Goal: Complete application form: Complete application form

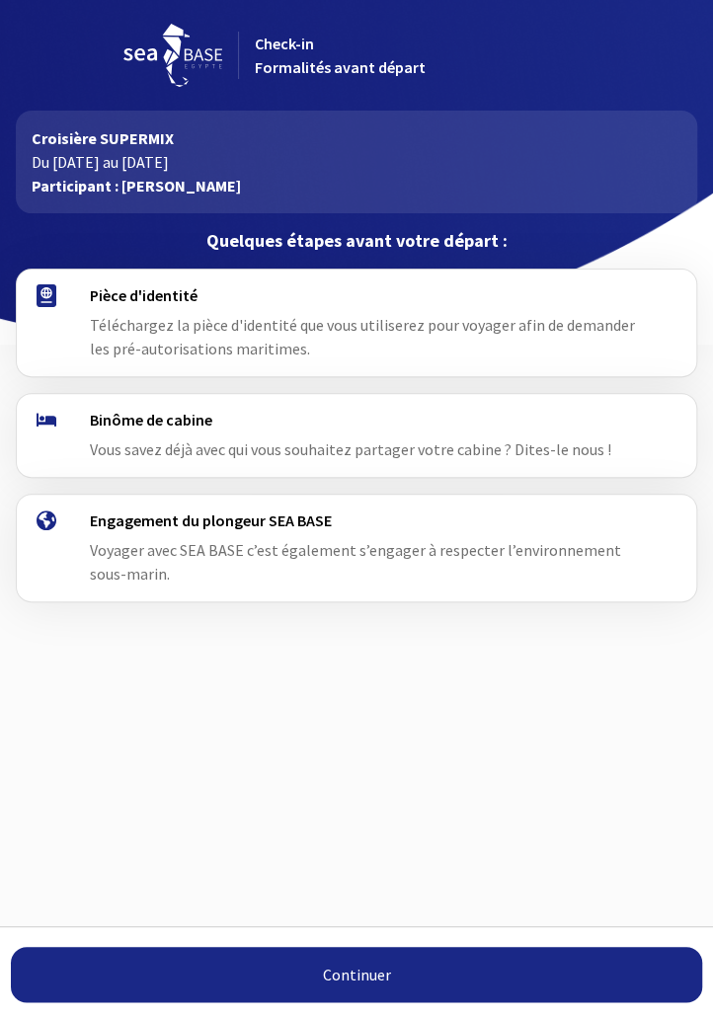
click at [384, 967] on link "Continuer" at bounding box center [356, 974] width 691 height 55
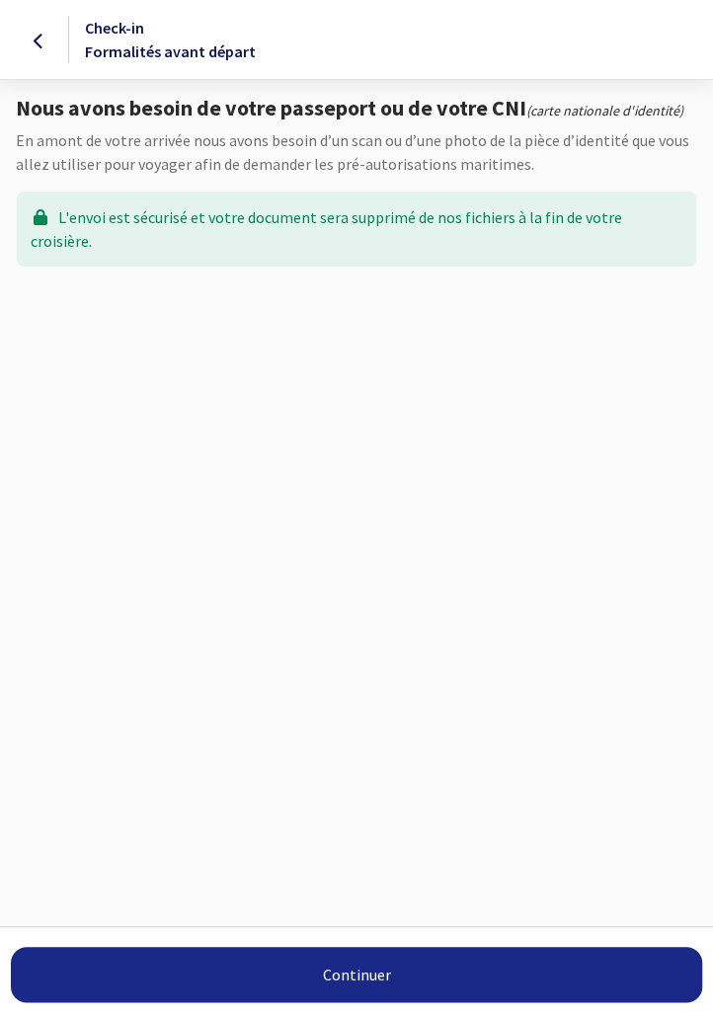
click at [367, 981] on link "Continuer" at bounding box center [356, 974] width 691 height 55
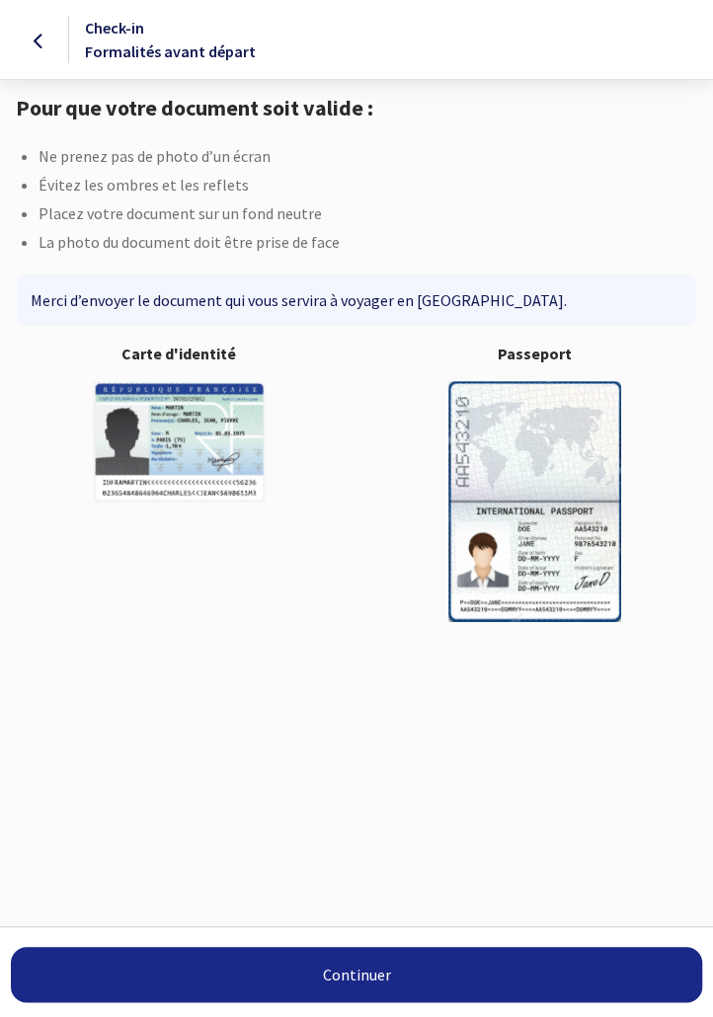
click at [572, 519] on img at bounding box center [534, 501] width 173 height 240
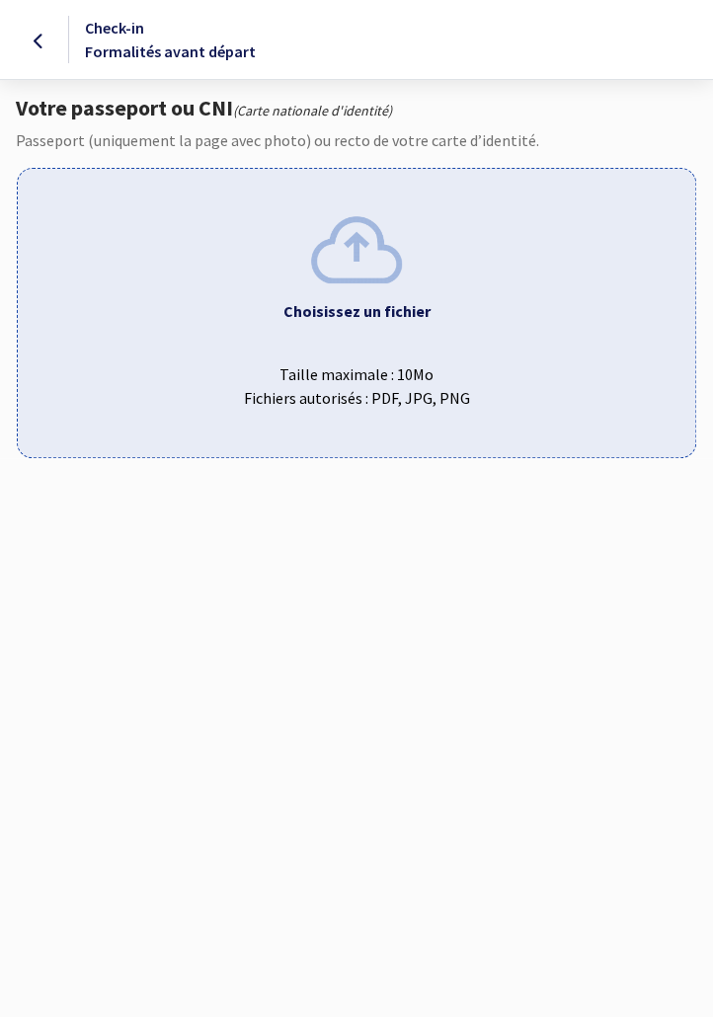
click at [359, 304] on b "Choisissez un fichier" at bounding box center [356, 311] width 147 height 20
click at [343, 282] on div "Choisissez un fichier ou glissez ici Taille maximale : 10Mo Fichiers autorisés …" at bounding box center [357, 312] width 680 height 289
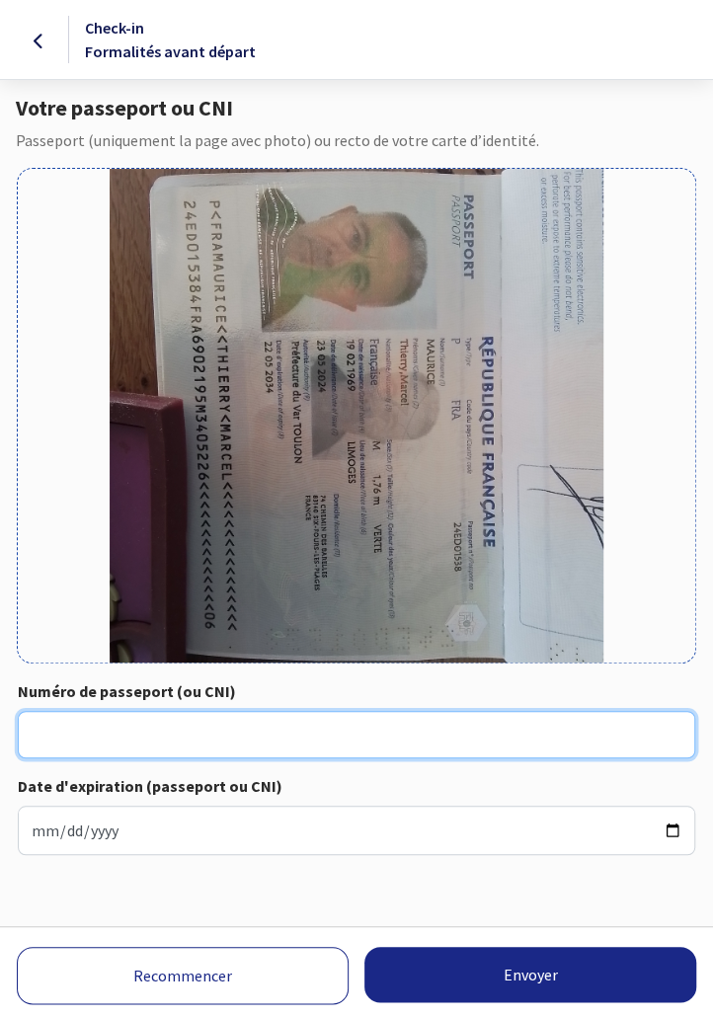
click at [76, 729] on input "Numéro de passeport (ou CNI)" at bounding box center [357, 734] width 678 height 47
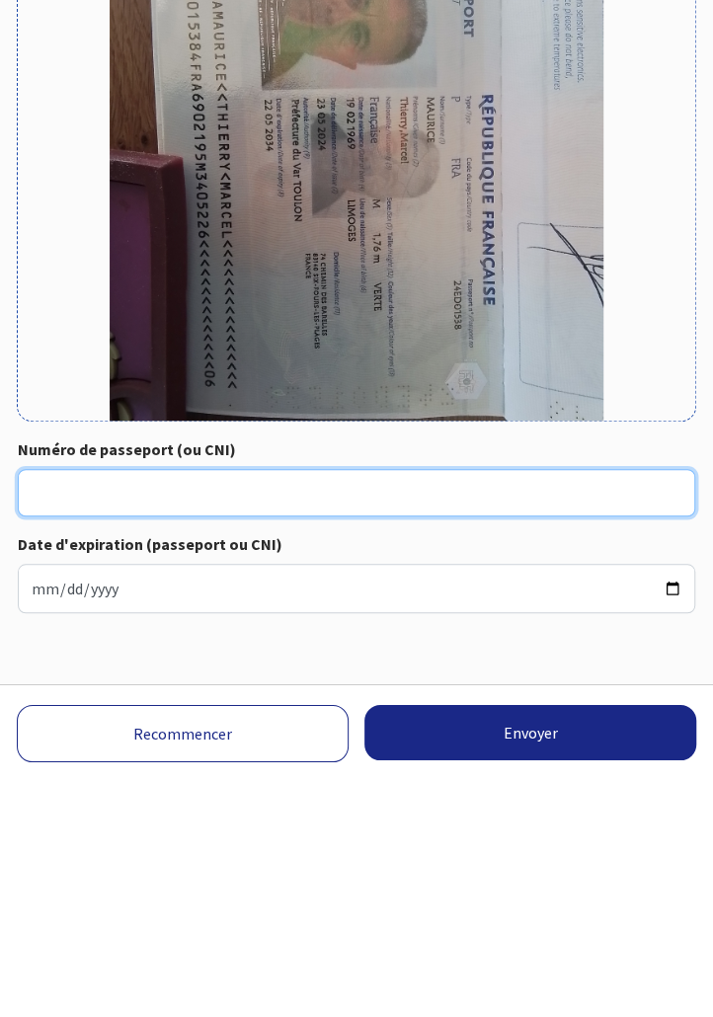
scroll to position [65, 0]
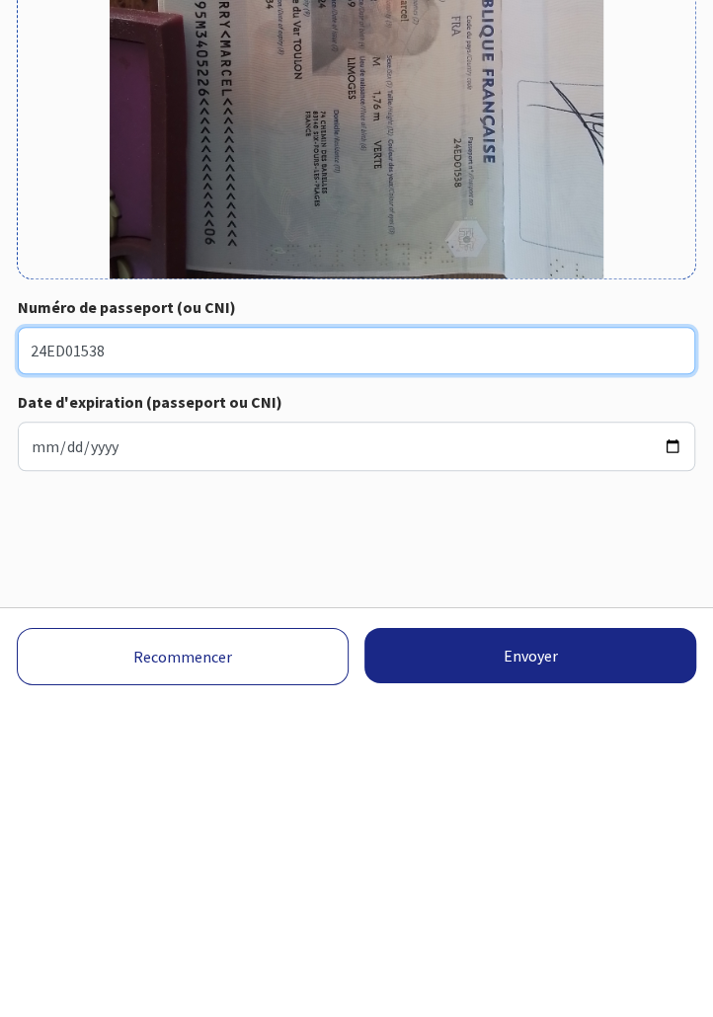
type input "24ED01538"
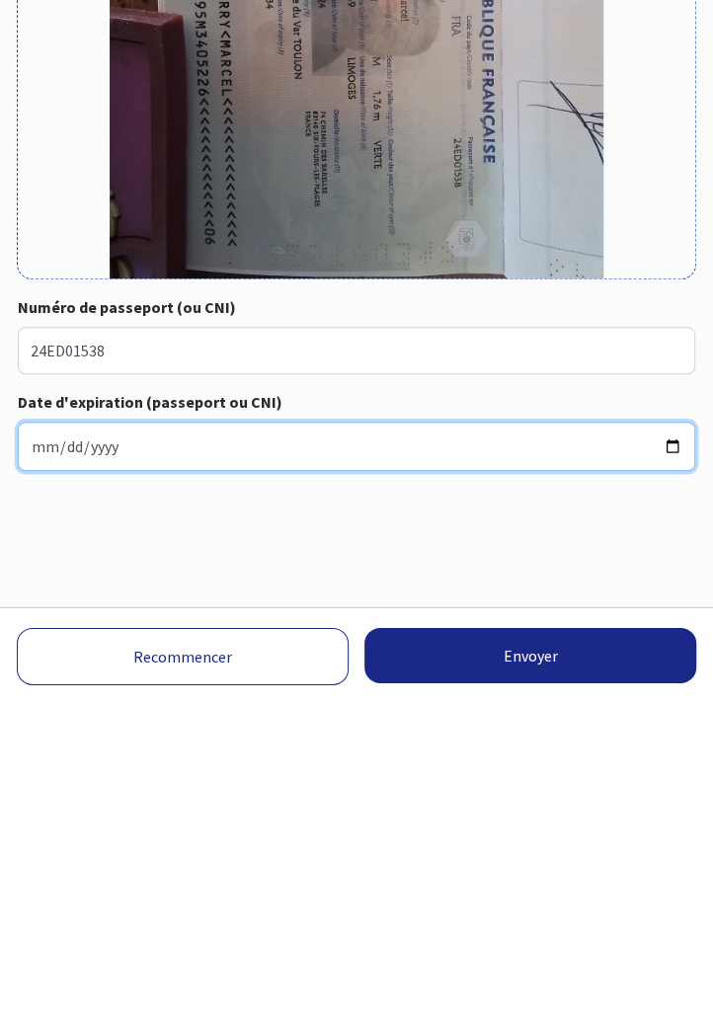
click at [82, 763] on input "Date d'expiration (passeport ou CNI)" at bounding box center [357, 765] width 678 height 49
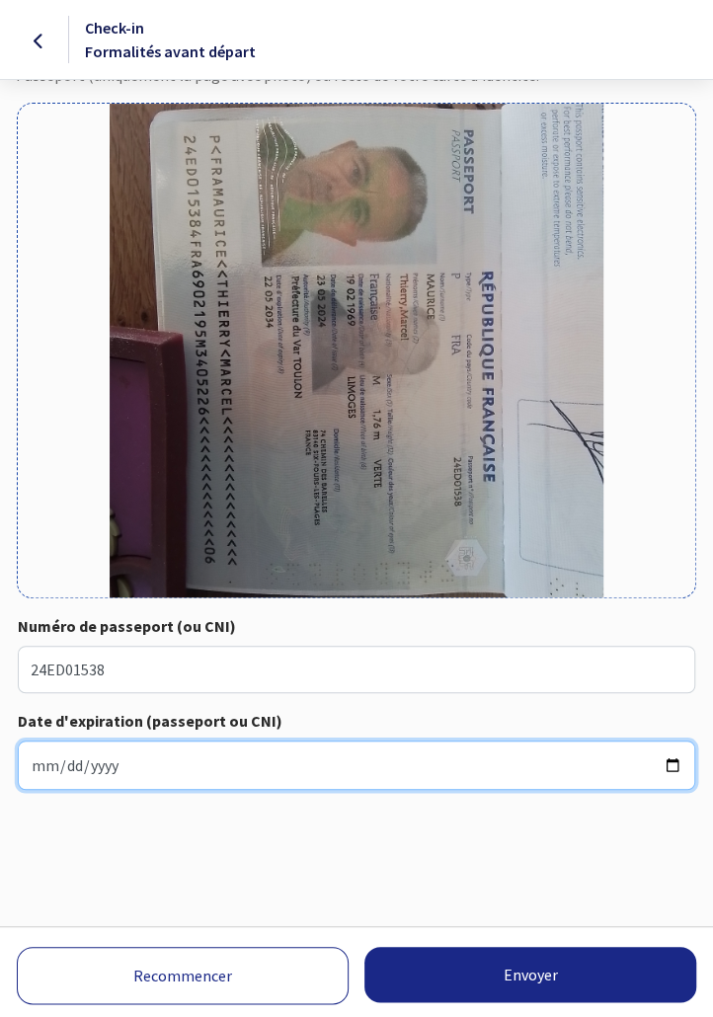
type input "2034-05-22"
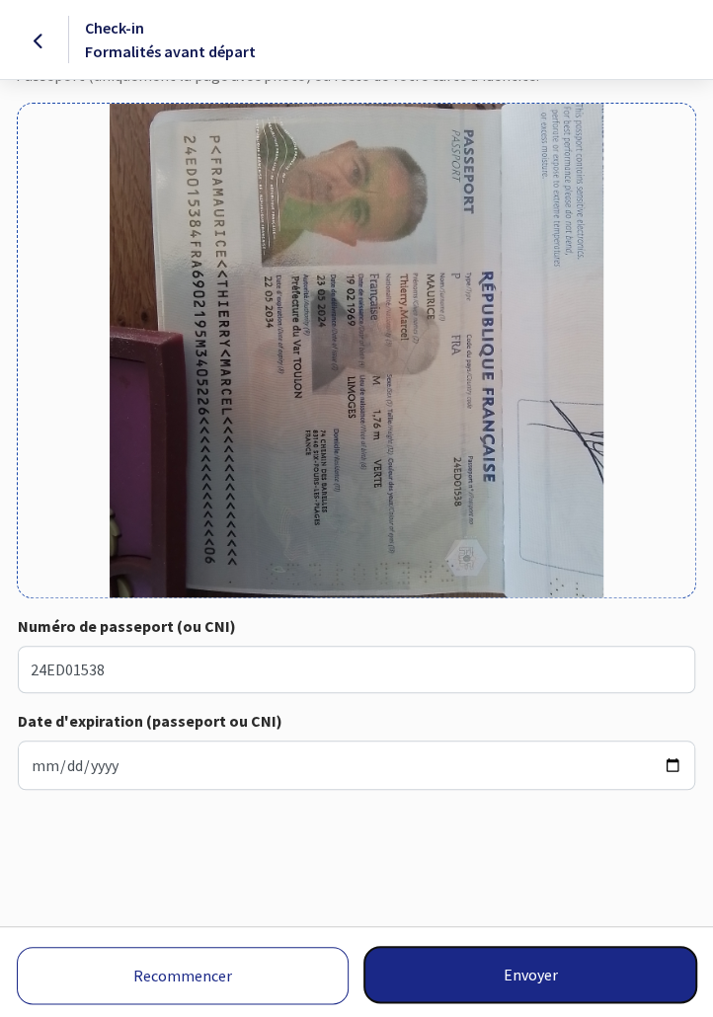
click at [541, 979] on button "Envoyer" at bounding box center [530, 974] width 332 height 55
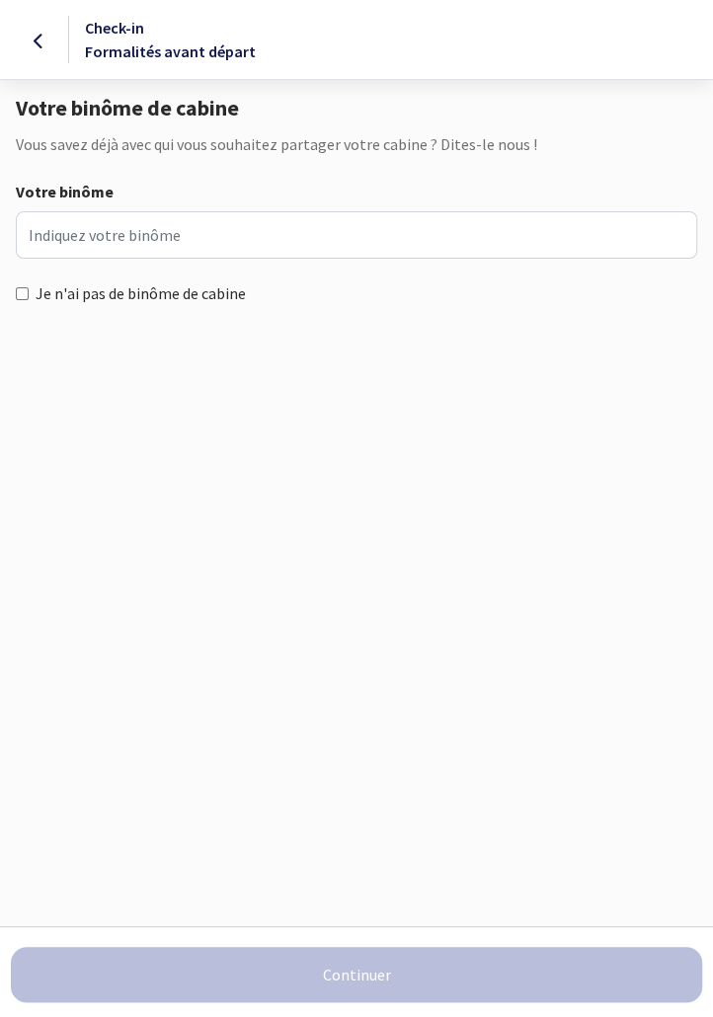
click at [23, 291] on input "Je n'ai pas de binôme de cabine" at bounding box center [22, 293] width 13 height 13
checkbox input "true"
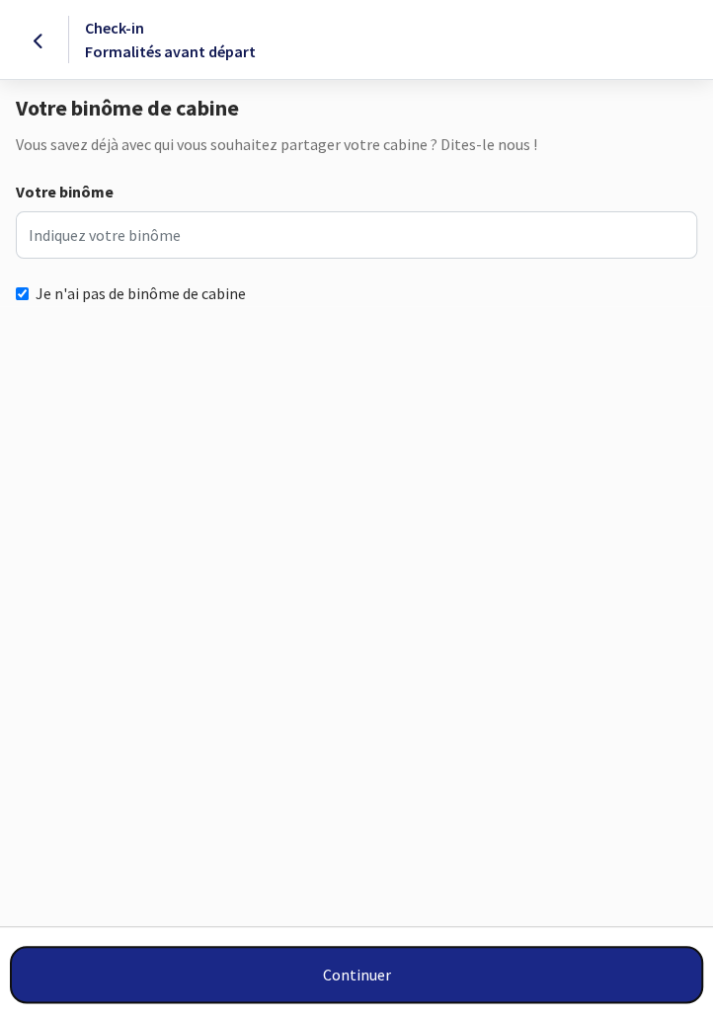
click at [386, 982] on button "Continuer" at bounding box center [356, 974] width 691 height 55
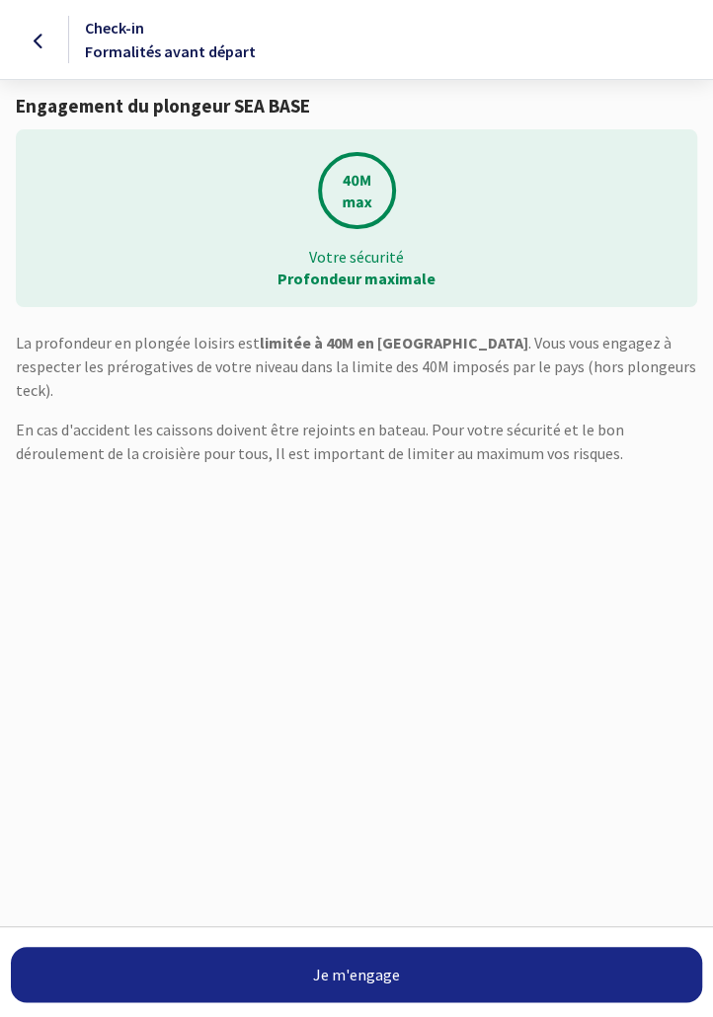
click at [367, 981] on link "Je m'engage" at bounding box center [356, 974] width 691 height 55
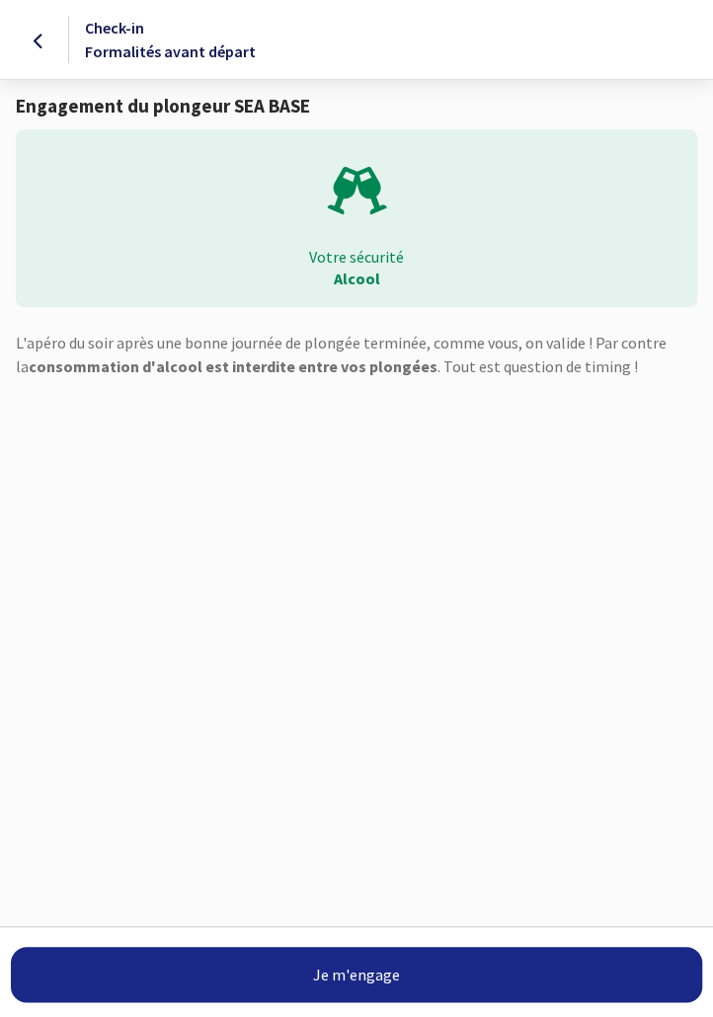
click at [351, 978] on link "Je m'engage" at bounding box center [356, 974] width 691 height 55
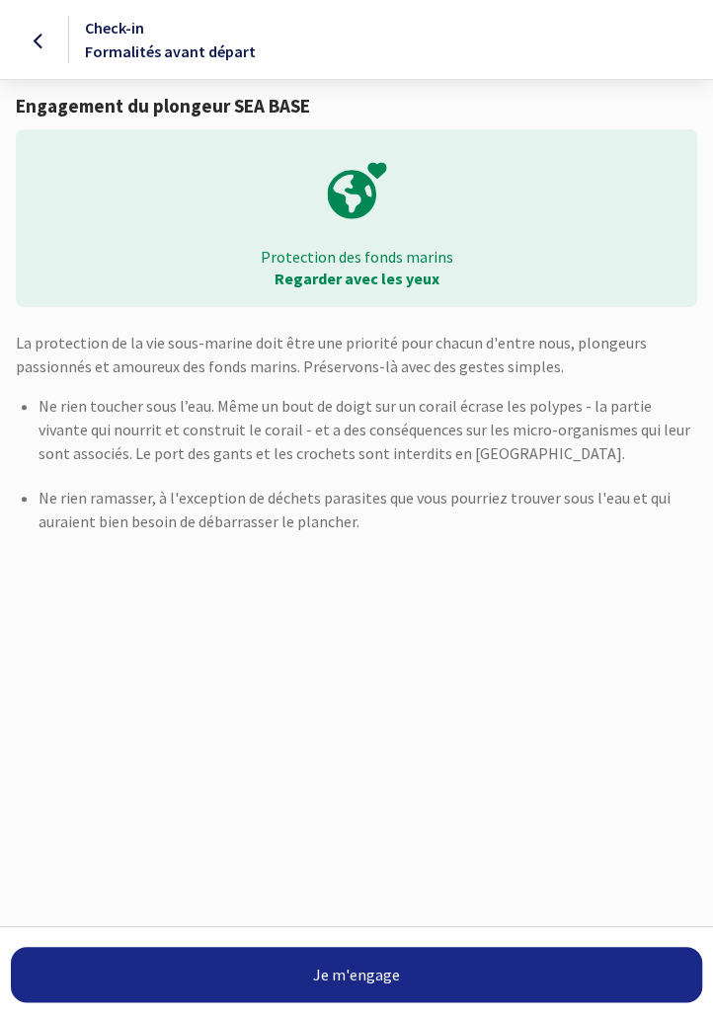
click at [362, 979] on link "Je m'engage" at bounding box center [356, 974] width 691 height 55
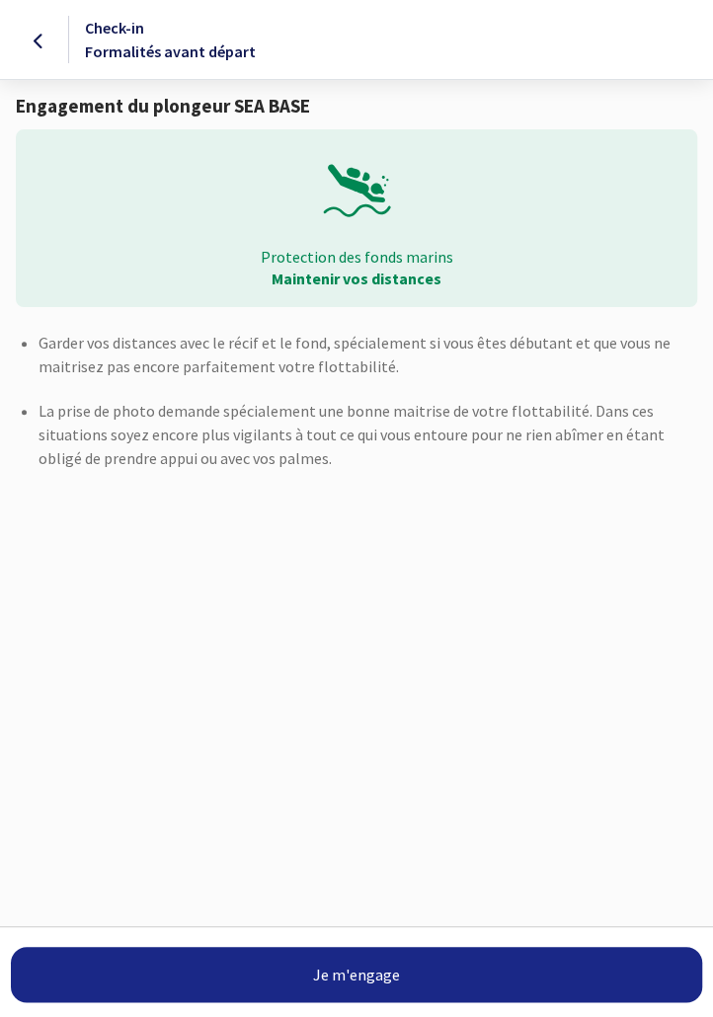
click at [353, 977] on link "Je m'engage" at bounding box center [356, 974] width 691 height 55
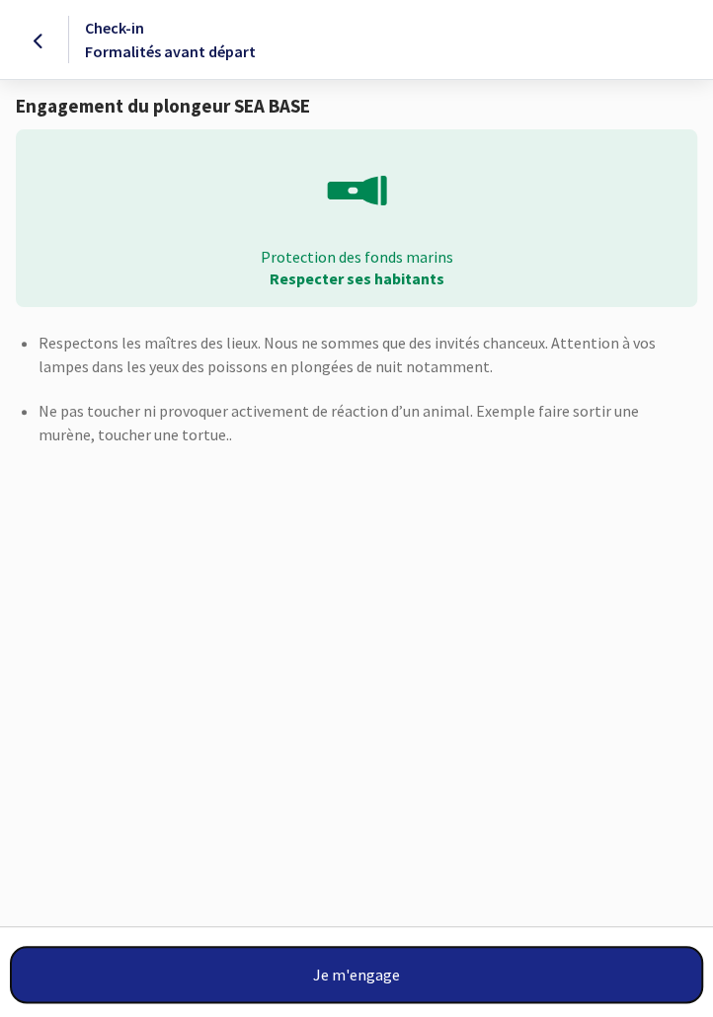
click at [361, 977] on button "Je m'engage" at bounding box center [356, 974] width 691 height 55
